Goal: Transaction & Acquisition: Purchase product/service

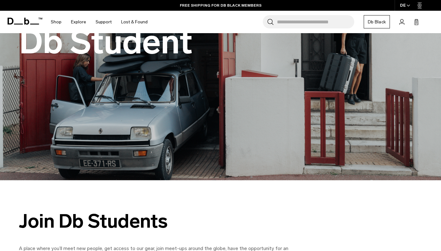
scroll to position [115, 0]
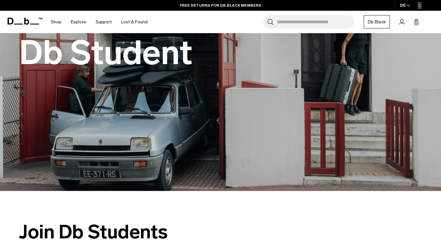
click at [29, 20] on icon at bounding box center [25, 21] width 35 height 7
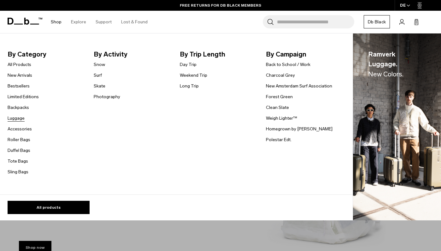
click at [21, 117] on link "Luggage" at bounding box center [16, 118] width 17 height 7
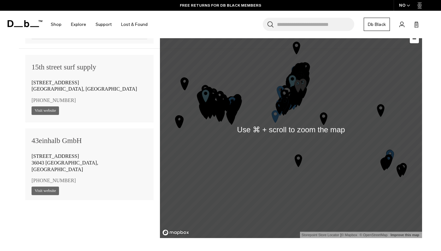
scroll to position [443, 0]
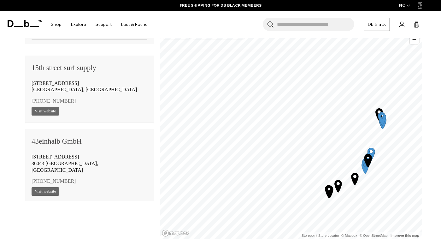
click at [328, 189] on icon "Map marker" at bounding box center [329, 191] width 16 height 16
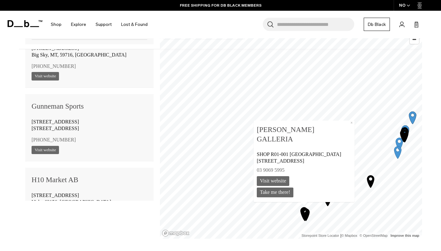
scroll to position [488, 0]
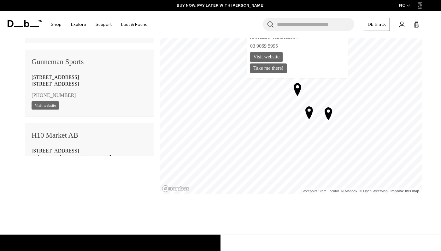
click at [310, 115] on icon "Map marker" at bounding box center [308, 112] width 7 height 12
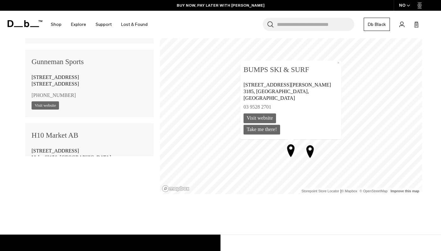
scroll to position [9037, 0]
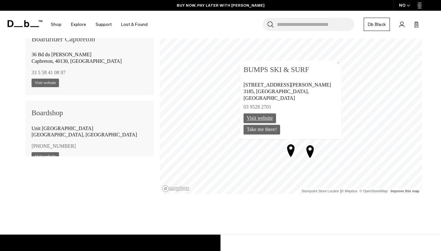
click at [276, 118] on link "Visit website" at bounding box center [259, 118] width 32 height 10
click at [310, 150] on icon "Map marker" at bounding box center [310, 151] width 16 height 16
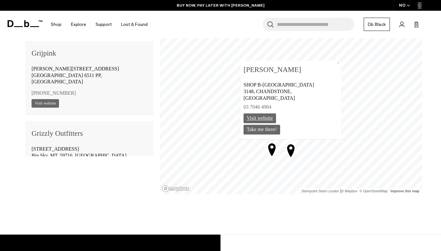
click at [267, 119] on link "Visit website" at bounding box center [259, 118] width 32 height 10
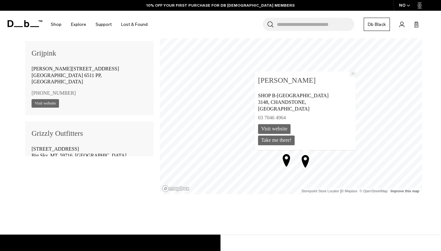
click at [351, 71] on button "×" at bounding box center [353, 73] width 6 height 5
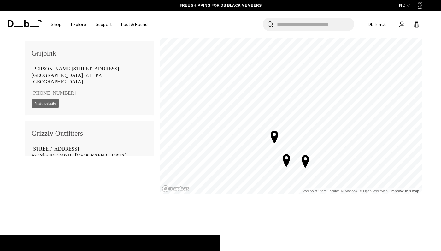
click at [274, 132] on icon "Map marker" at bounding box center [274, 136] width 7 height 12
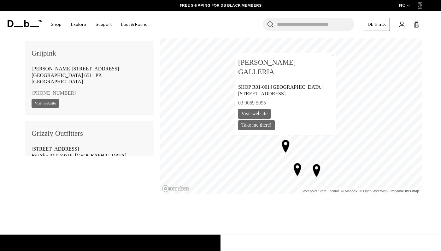
scroll to position [22561, 0]
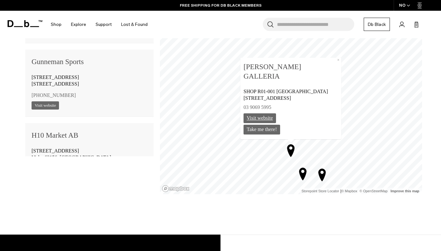
click at [269, 118] on link "Visit website" at bounding box center [259, 118] width 32 height 10
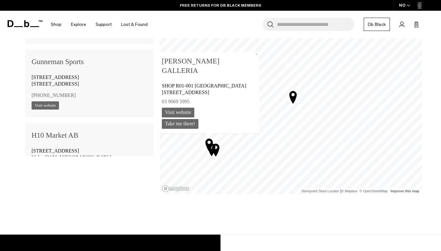
click at [295, 99] on icon "Map marker" at bounding box center [293, 97] width 16 height 16
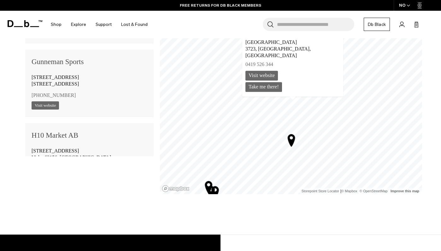
scroll to position [44500, 0]
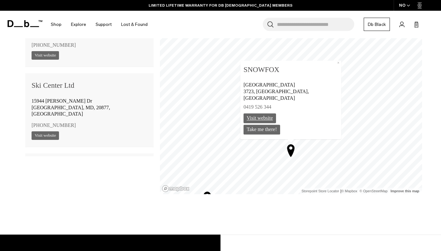
click at [275, 118] on link "Visit website" at bounding box center [259, 118] width 32 height 10
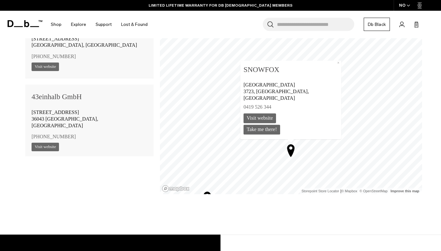
scroll to position [44500, 0]
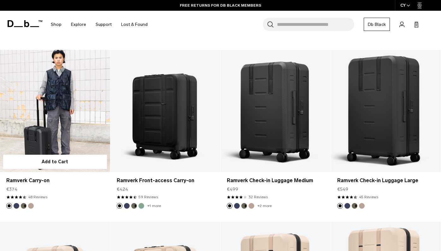
scroll to position [1304, 0]
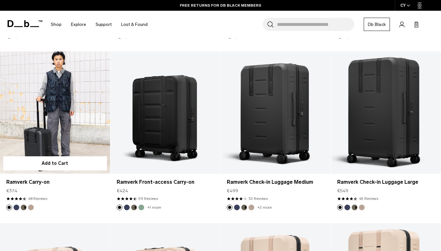
click at [58, 139] on link "Ramverk Carry-on" at bounding box center [55, 112] width 110 height 122
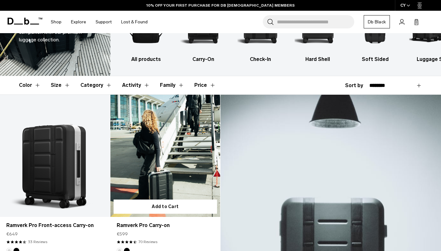
scroll to position [0, 0]
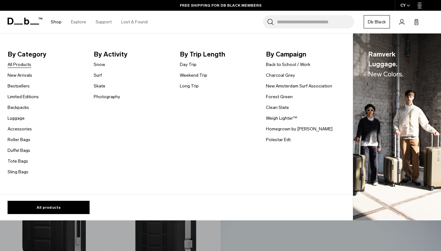
click at [22, 65] on link "All Products" at bounding box center [20, 64] width 24 height 7
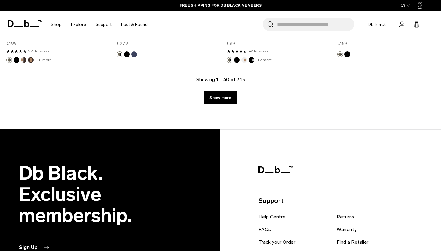
scroll to position [1891, 0]
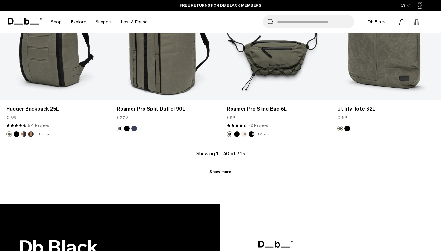
click at [225, 175] on link "Show more" at bounding box center [220, 171] width 32 height 13
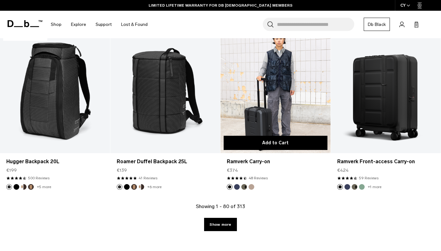
scroll to position [3556, 0]
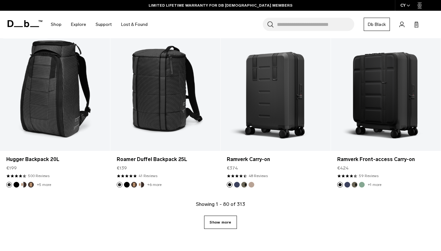
click at [226, 226] on link "Show more" at bounding box center [220, 221] width 32 height 13
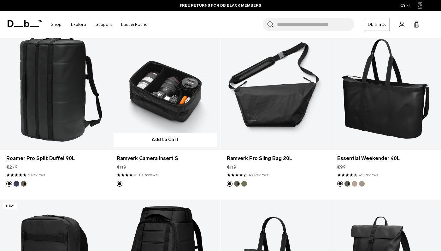
scroll to position [4600, 0]
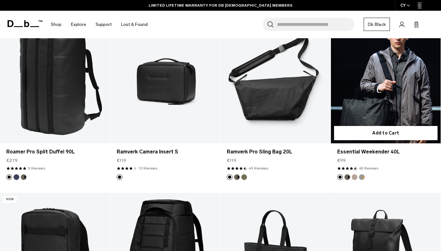
click at [400, 107] on link "Essential Weekender 40L" at bounding box center [386, 82] width 110 height 122
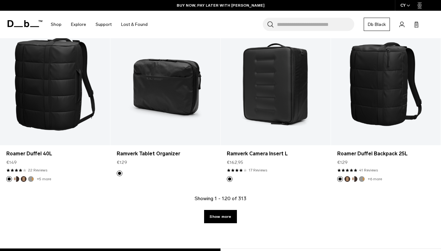
scroll to position [5290, 0]
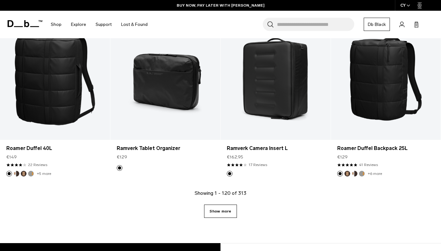
click at [219, 210] on link "Show more" at bounding box center [220, 210] width 32 height 13
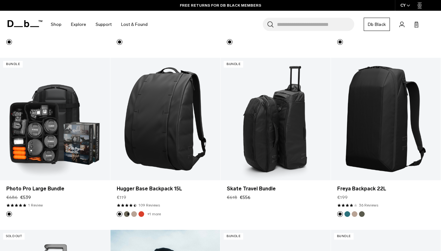
scroll to position [5929, 0]
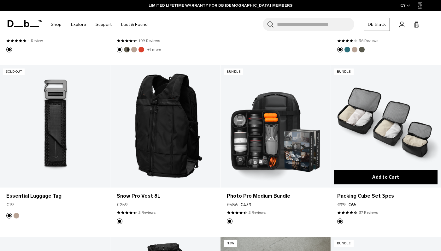
click at [356, 179] on button "Add to Cart" at bounding box center [386, 177] width 104 height 14
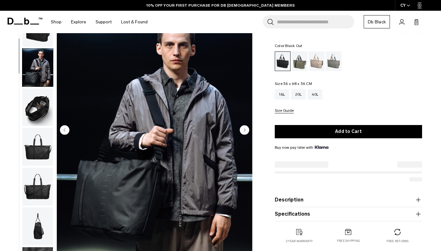
scroll to position [40, 0]
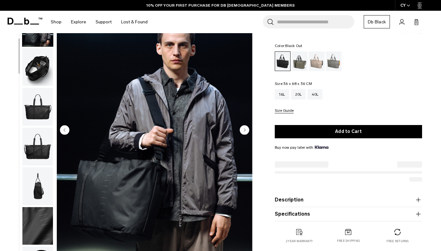
click at [39, 113] on img "button" at bounding box center [37, 107] width 31 height 38
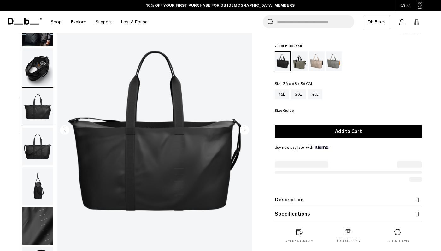
scroll to position [76, 0]
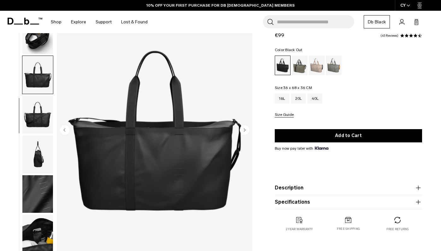
click at [38, 120] on img "button" at bounding box center [37, 114] width 31 height 38
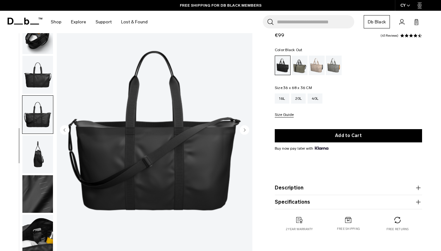
click at [38, 147] on img "button" at bounding box center [37, 154] width 31 height 38
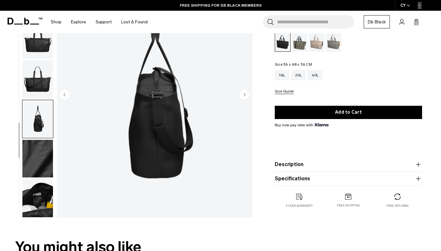
scroll to position [83, 0]
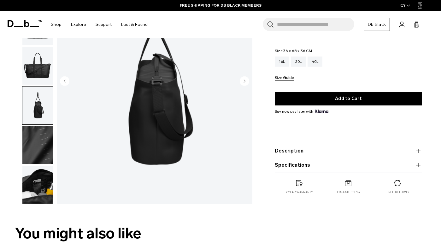
click at [38, 147] on img "button" at bounding box center [37, 145] width 31 height 38
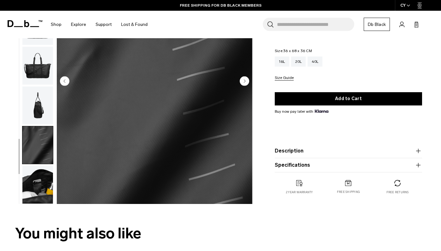
click at [38, 174] on img "button" at bounding box center [37, 184] width 31 height 38
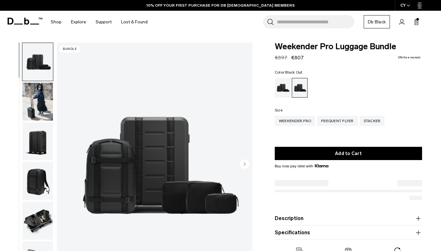
click at [46, 141] on img "button" at bounding box center [37, 141] width 31 height 38
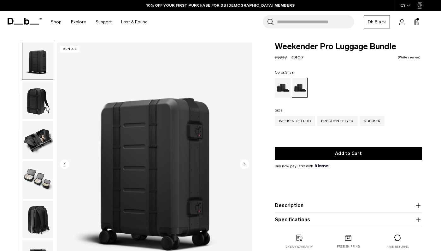
click at [286, 86] on div "Silver" at bounding box center [283, 88] width 16 height 20
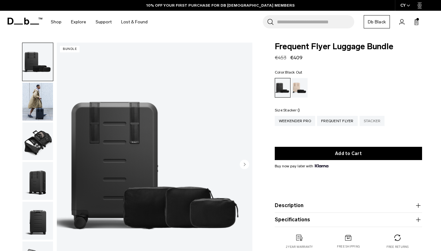
click at [369, 123] on div "Stacker" at bounding box center [371, 121] width 25 height 10
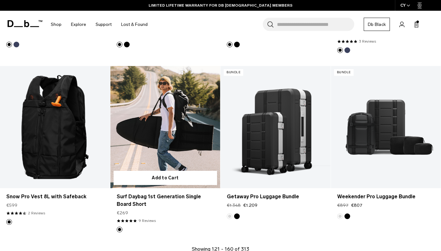
scroll to position [1676, 0]
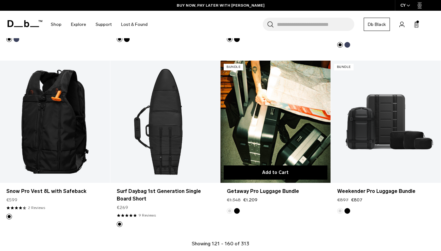
click at [247, 167] on button "Add to Cart" at bounding box center [275, 172] width 104 height 14
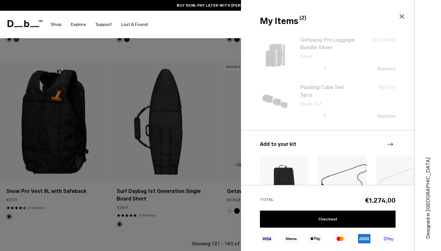
click at [246, 153] on div at bounding box center [220, 125] width 441 height 251
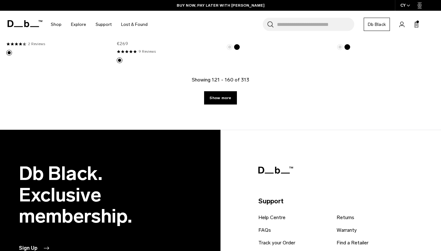
scroll to position [1841, 0]
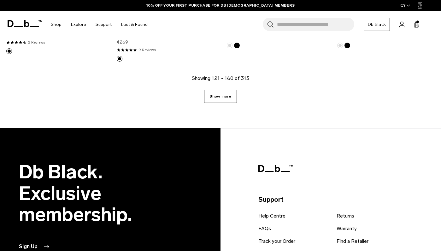
click at [227, 98] on link "Show more" at bounding box center [220, 96] width 32 height 13
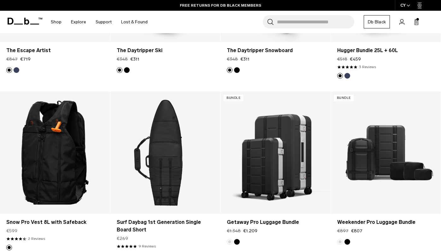
scroll to position [1621, 0]
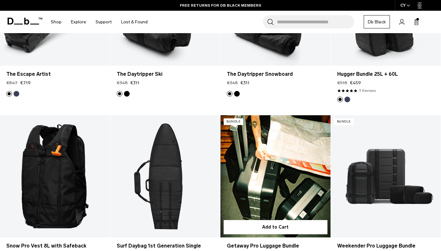
click at [268, 177] on link "Getaway Pro Luggage Bundle" at bounding box center [275, 176] width 110 height 122
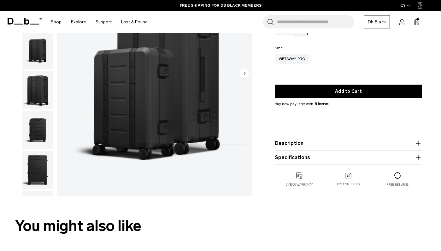
scroll to position [120, 0]
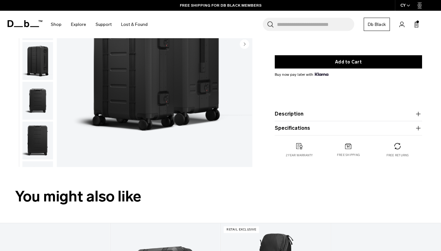
click at [311, 115] on button "Description" at bounding box center [348, 114] width 147 height 8
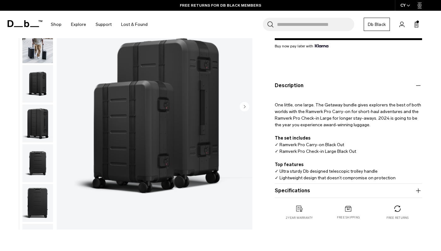
click at [312, 86] on button "Description" at bounding box center [348, 86] width 147 height 8
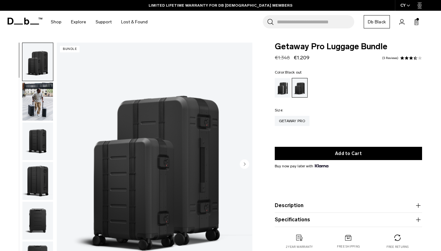
scroll to position [11, 0]
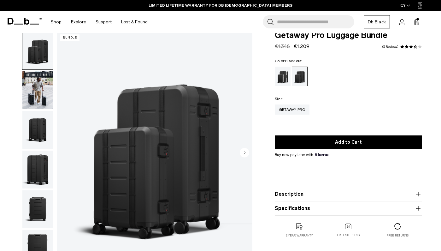
click at [37, 100] on img "button" at bounding box center [37, 90] width 31 height 38
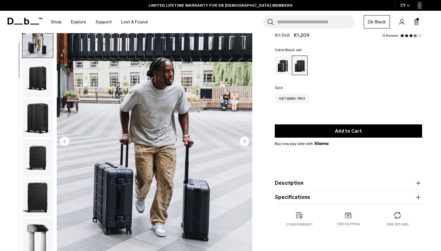
scroll to position [23, 0]
click at [45, 84] on img "button" at bounding box center [37, 79] width 31 height 38
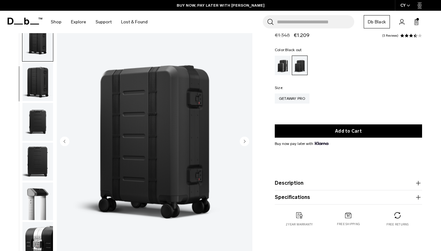
scroll to position [80, 0]
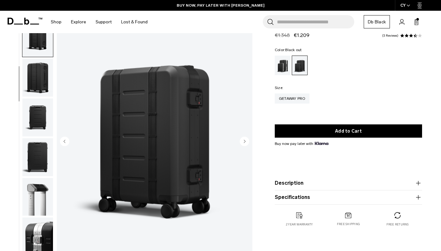
click at [32, 116] on img "button" at bounding box center [37, 117] width 31 height 38
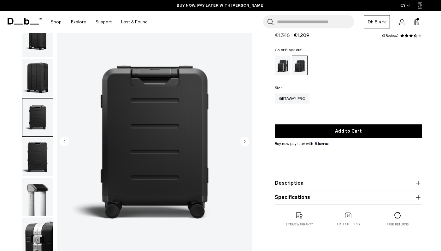
scroll to position [156, 0]
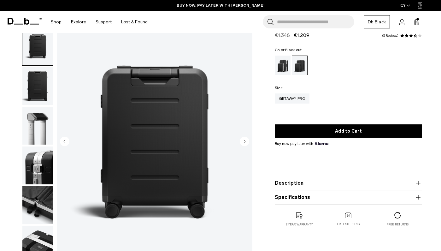
click at [31, 132] on img "button" at bounding box center [37, 126] width 31 height 38
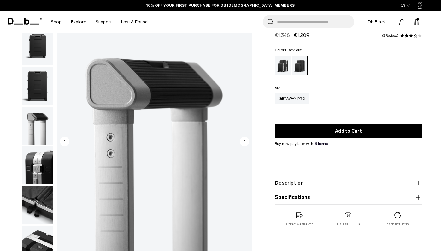
click at [37, 165] on img "button" at bounding box center [37, 165] width 31 height 38
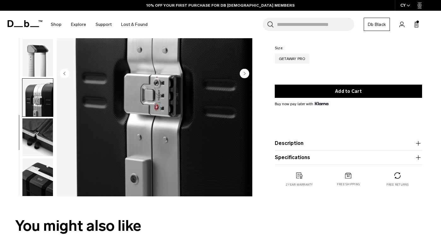
scroll to position [94, 0]
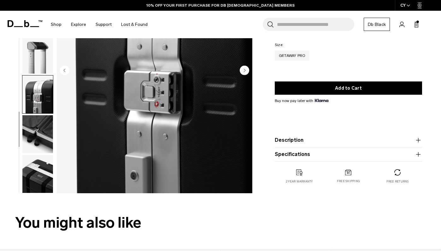
click at [38, 183] on img "button" at bounding box center [37, 174] width 31 height 38
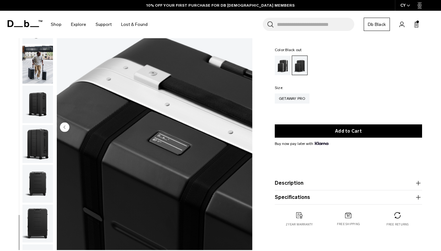
scroll to position [0, 0]
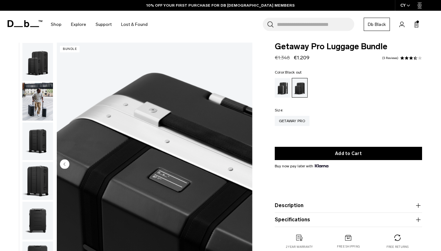
click at [31, 76] on img "button" at bounding box center [37, 62] width 31 height 38
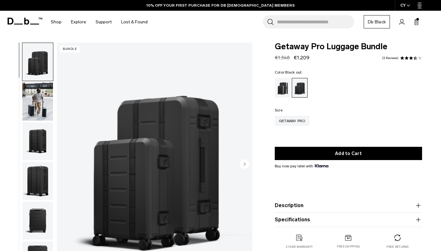
scroll to position [0, 0]
